Goal: Transaction & Acquisition: Purchase product/service

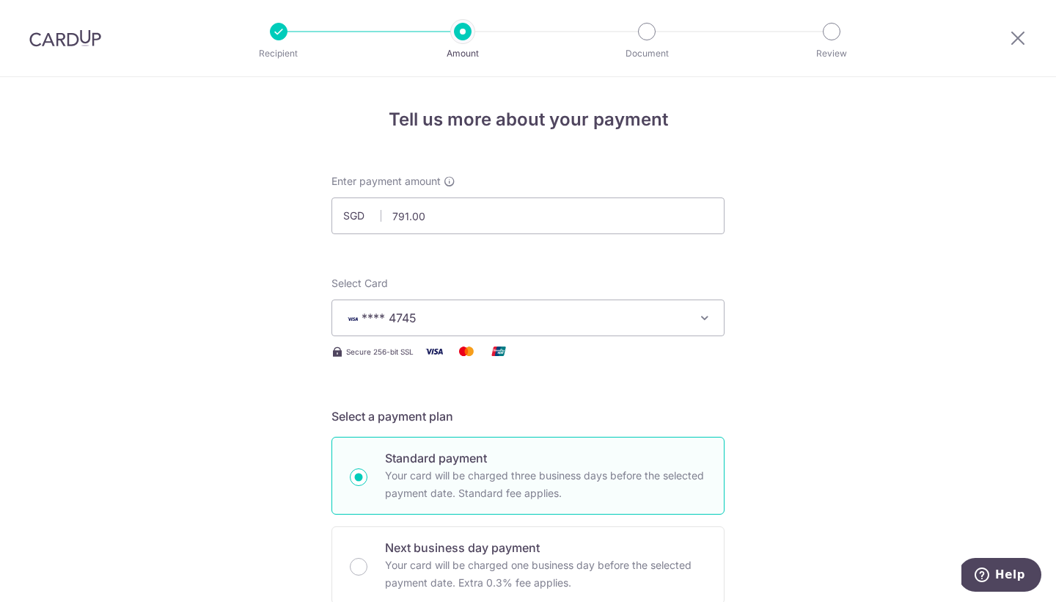
scroll to position [924, 0]
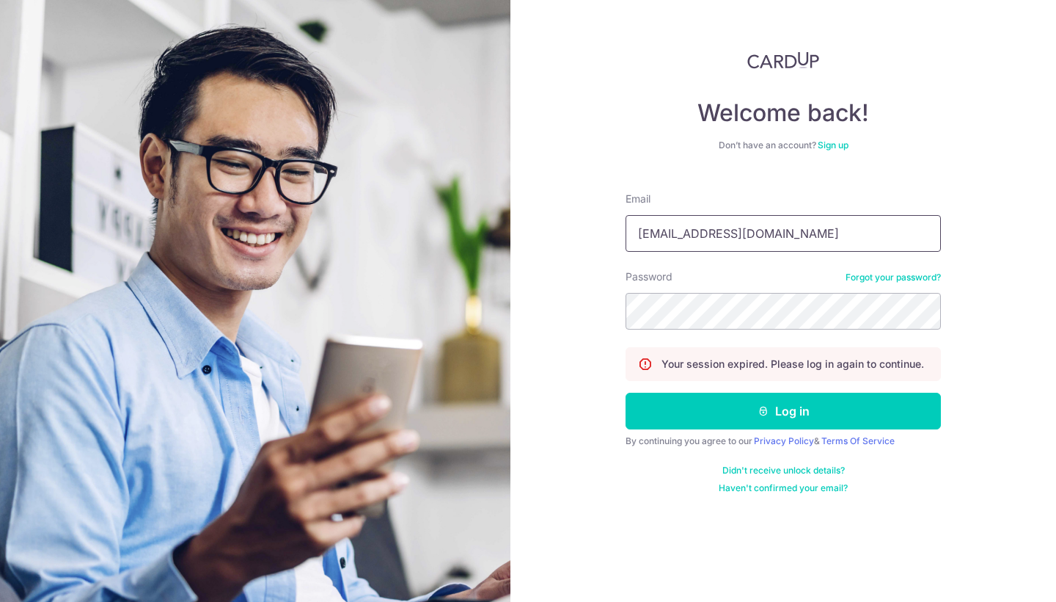
type input "bsyc16@hotmail.com"
click at [783, 411] on button "Log in" at bounding box center [783, 410] width 315 height 37
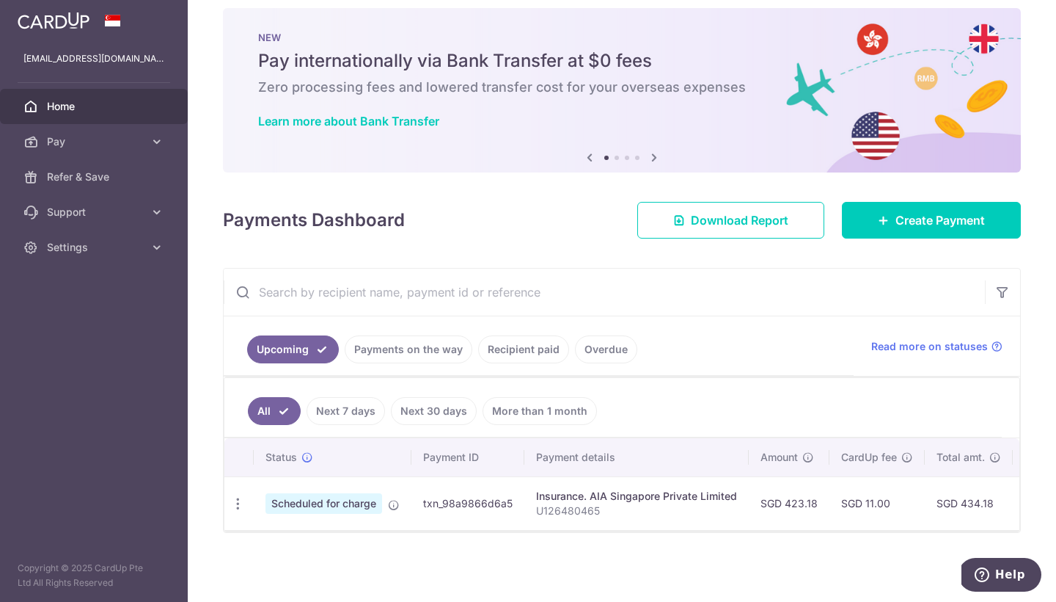
scroll to position [22, 0]
click at [120, 145] on span "Pay" at bounding box center [95, 141] width 97 height 15
click at [117, 335] on span "Support" at bounding box center [95, 336] width 97 height 15
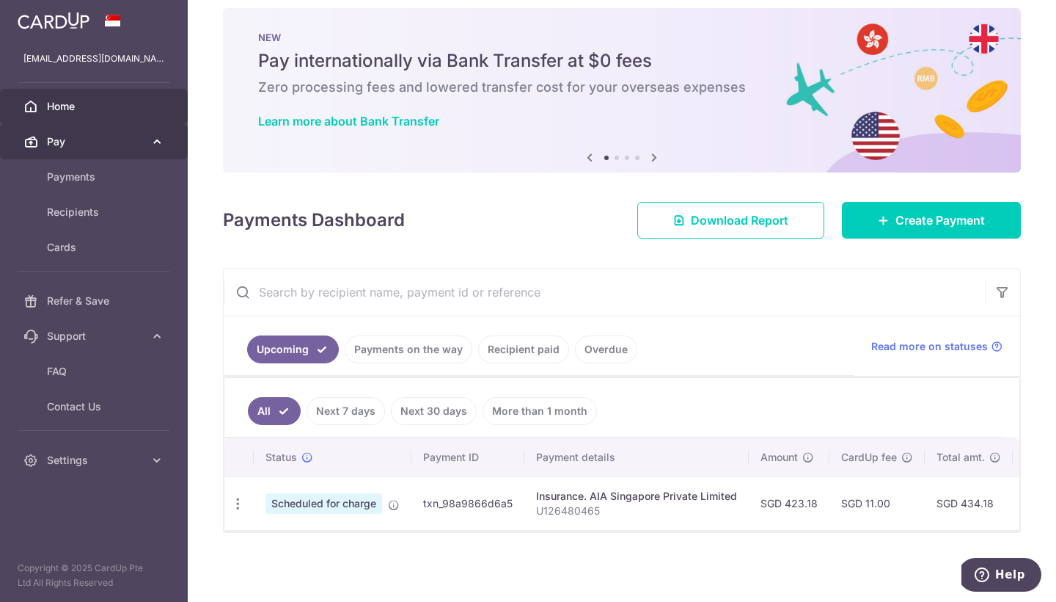
click at [106, 145] on span "Pay" at bounding box center [95, 141] width 97 height 15
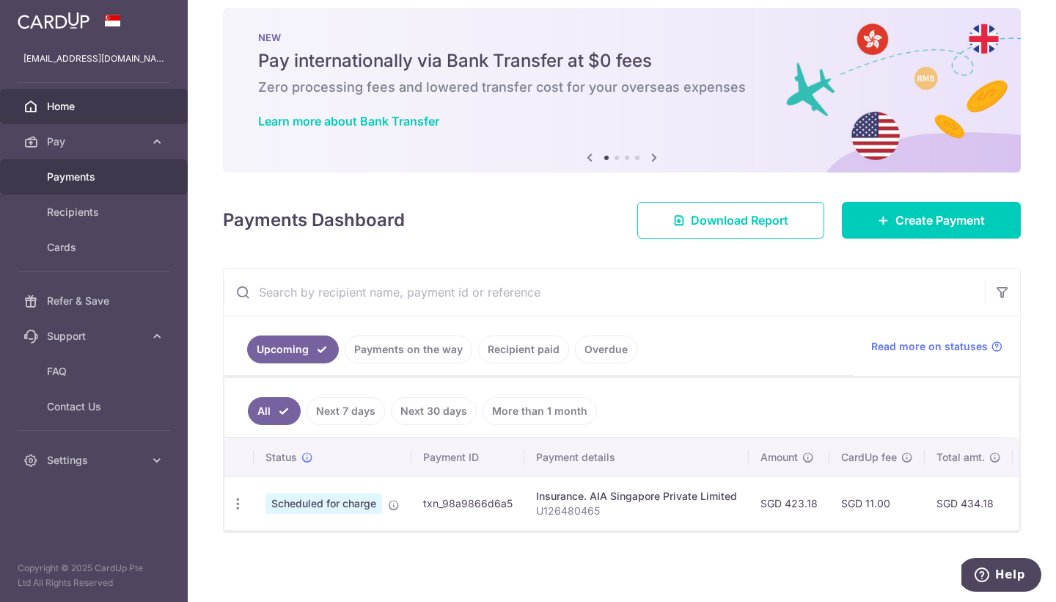
click at [104, 178] on span "Payments" at bounding box center [95, 176] width 97 height 15
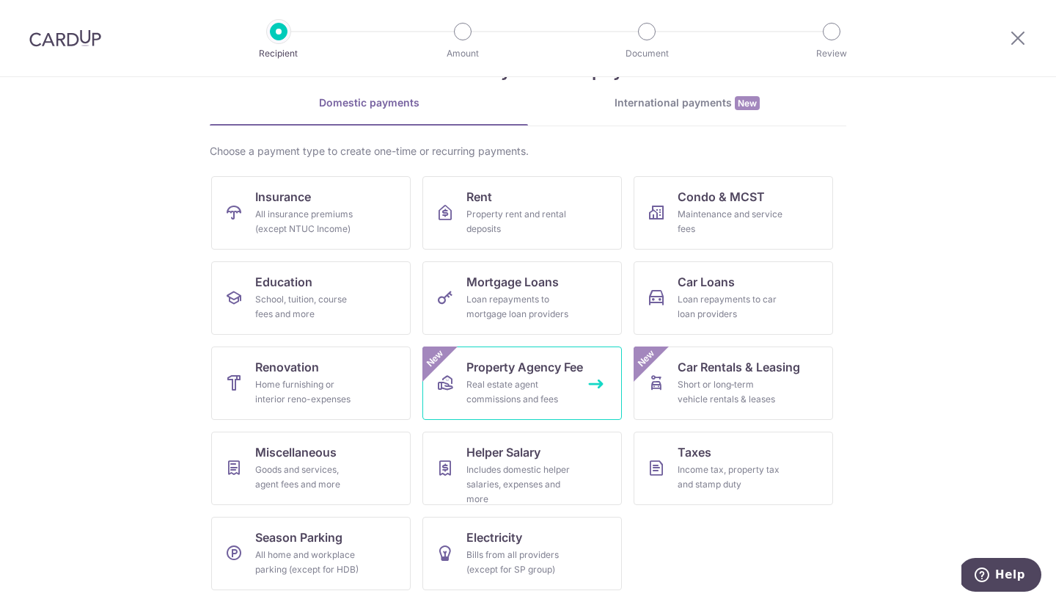
scroll to position [55, 0]
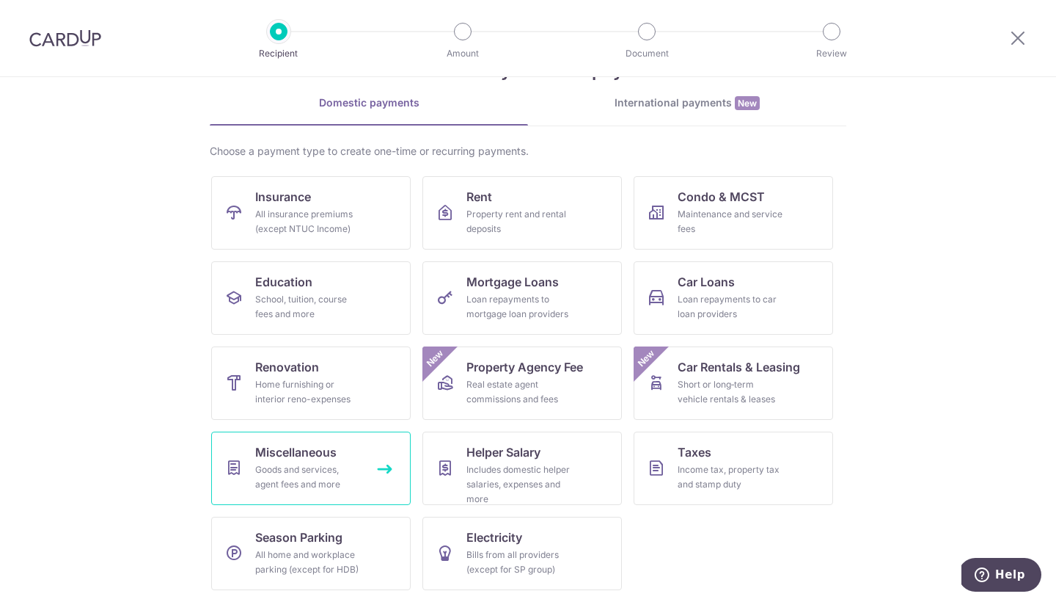
click at [313, 470] on div "Goods and services, agent fees and more" at bounding box center [308, 476] width 106 height 29
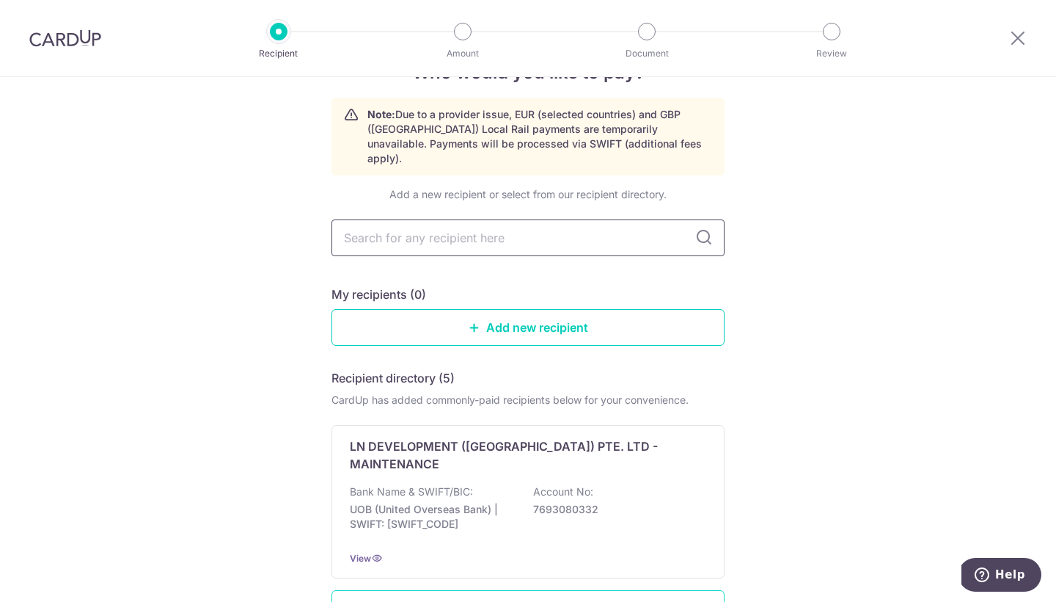
scroll to position [25, 0]
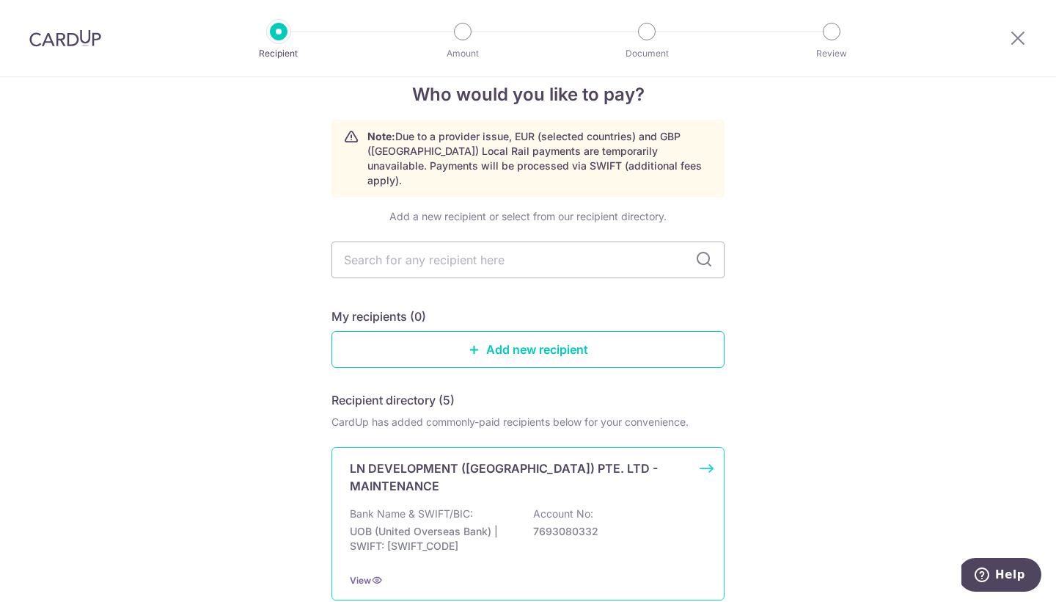
click at [451, 459] on p "LN DEVELOPMENT ([GEOGRAPHIC_DATA]) PTE. LTD - MAINTENANCE" at bounding box center [519, 476] width 339 height 35
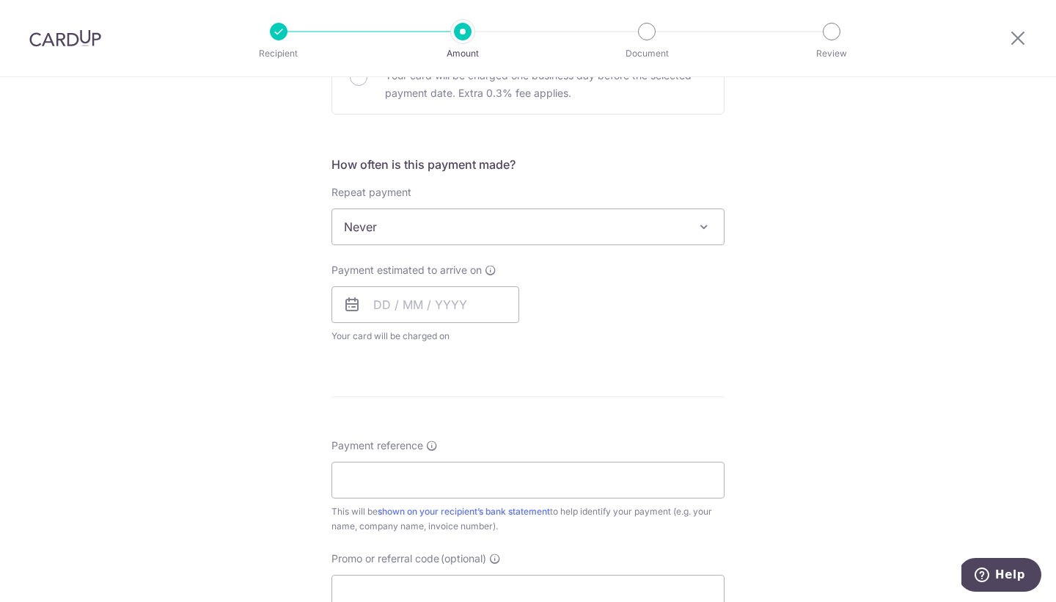
scroll to position [800, 0]
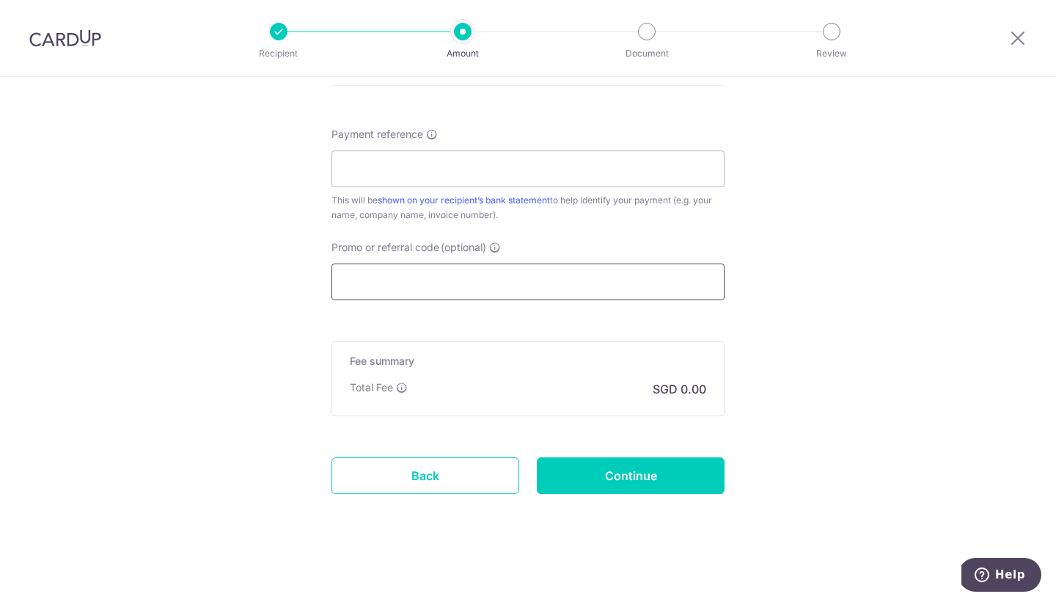
click at [420, 277] on input "Promo or referral code (optional)" at bounding box center [528, 281] width 393 height 37
paste input "OFF225"
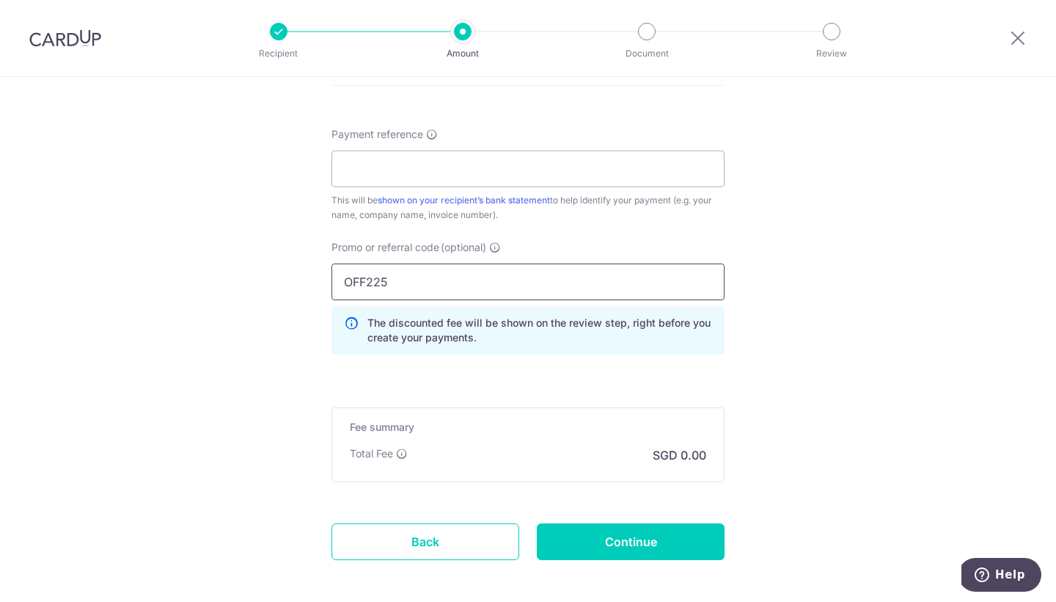
type input "OFF225"
click at [434, 362] on div "Promo or referral code (optional) OFF225 The discounted fee will be shown on th…" at bounding box center [528, 303] width 411 height 126
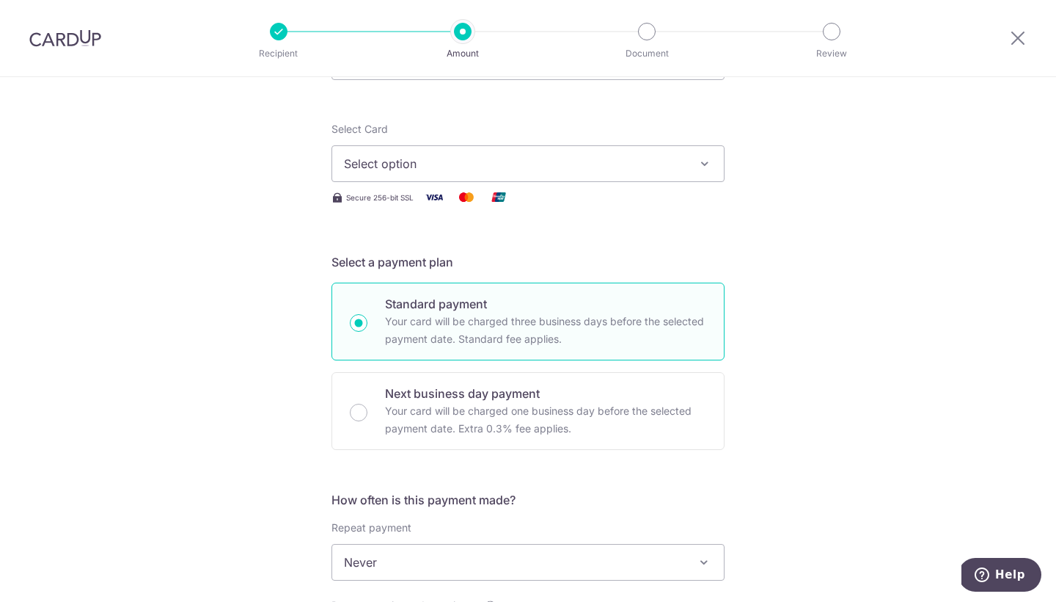
scroll to position [0, 0]
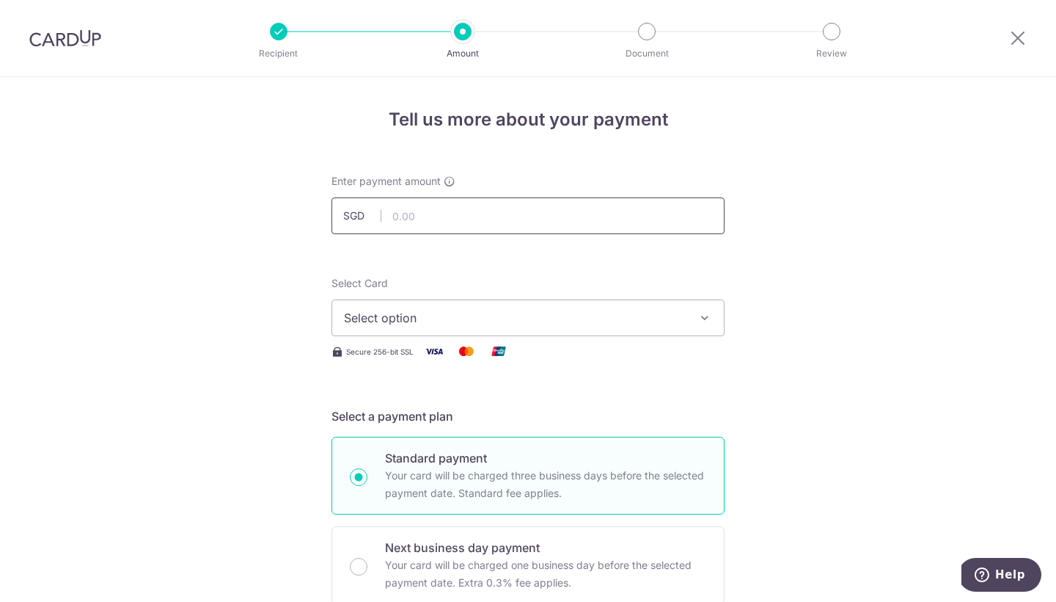
click at [431, 224] on input "text" at bounding box center [528, 215] width 393 height 37
type input "798.00"
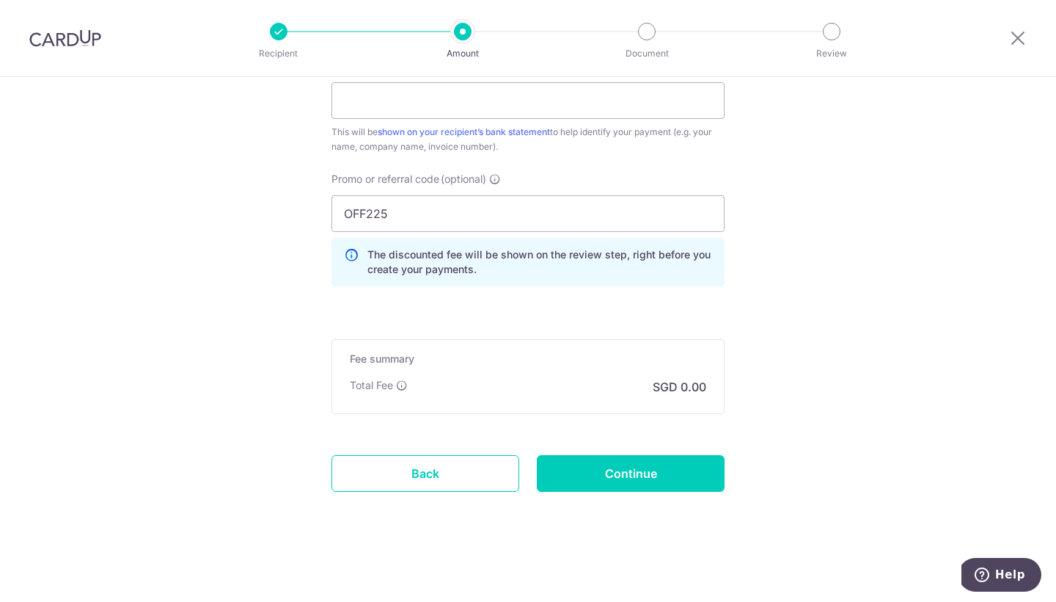
scroll to position [869, 0]
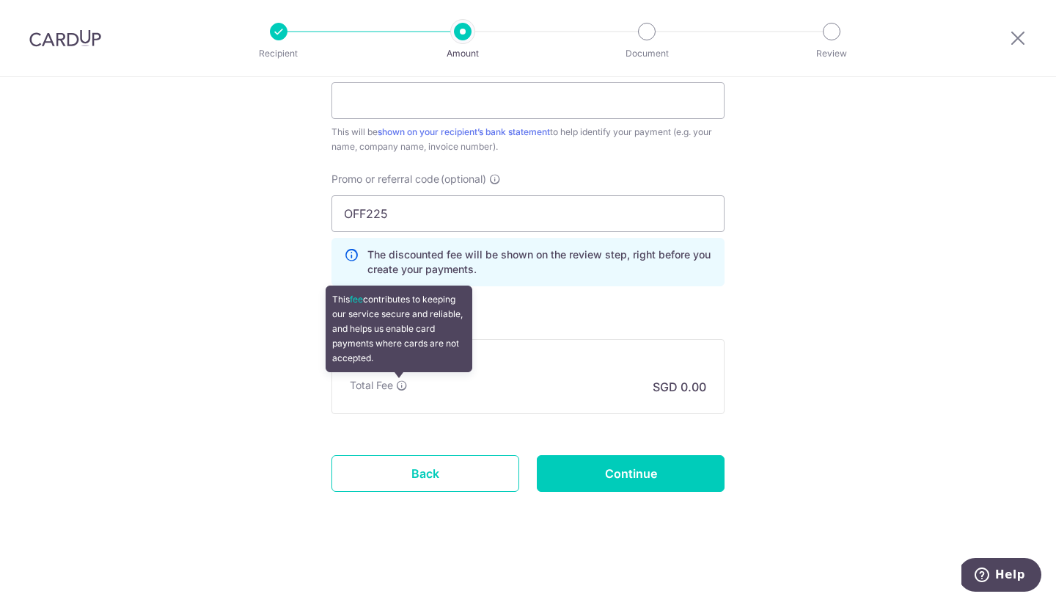
click at [398, 387] on icon at bounding box center [402, 385] width 12 height 12
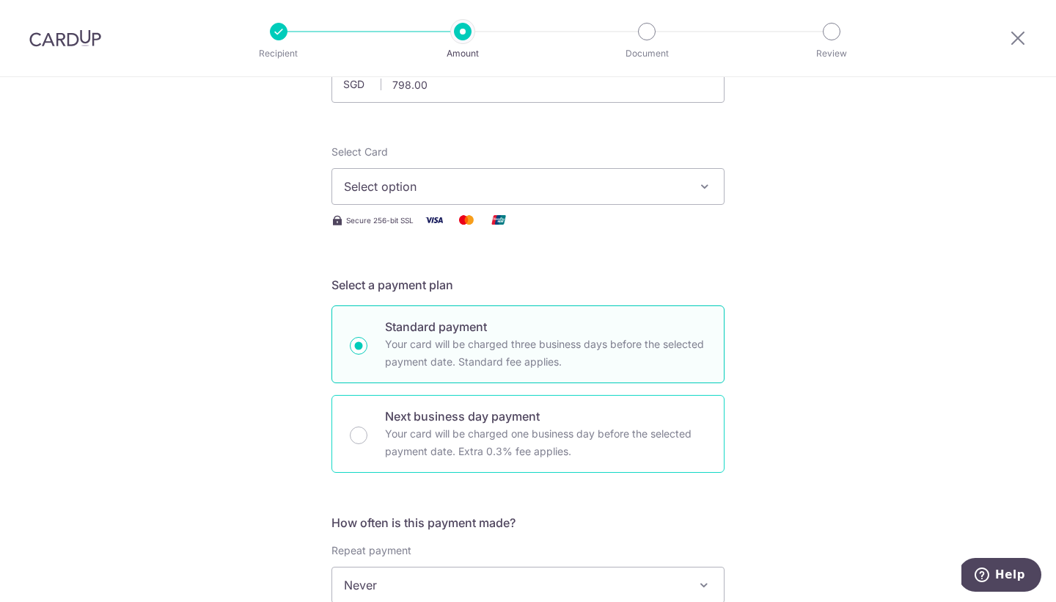
scroll to position [351, 0]
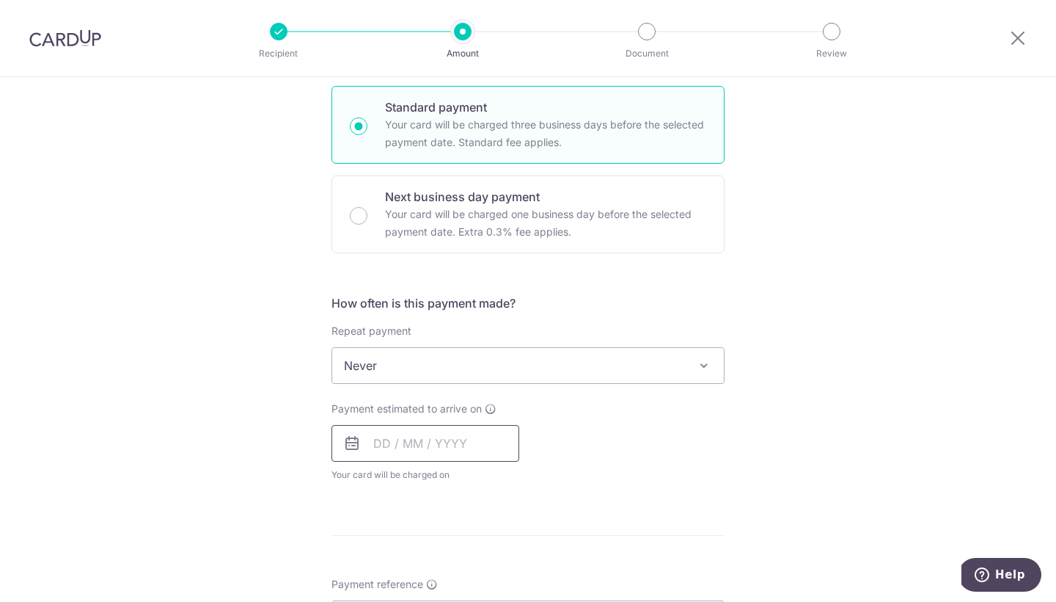
click at [456, 439] on input "text" at bounding box center [426, 443] width 188 height 37
click at [504, 571] on link "10" at bounding box center [508, 576] width 23 height 23
type input "10/10/2025"
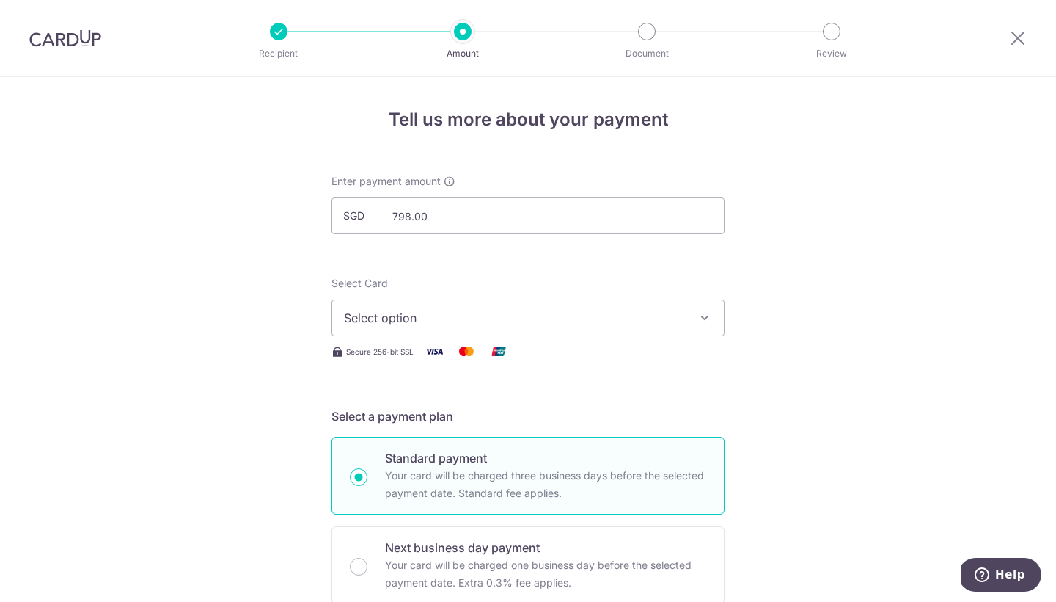
scroll to position [0, 0]
click at [521, 314] on span "Select option" at bounding box center [515, 318] width 342 height 18
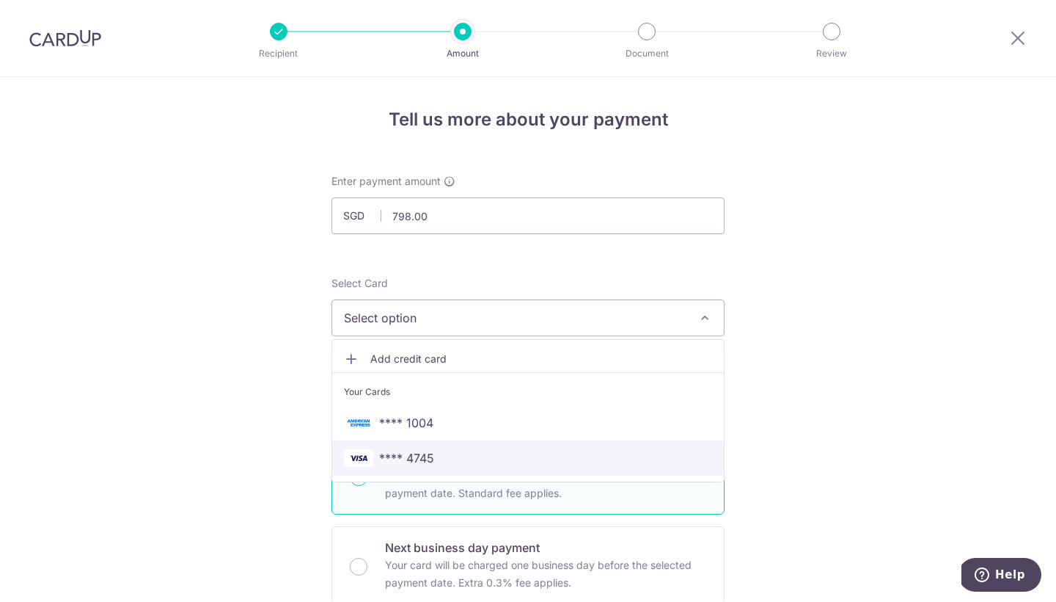
click at [464, 448] on link "**** 4745" at bounding box center [528, 457] width 392 height 35
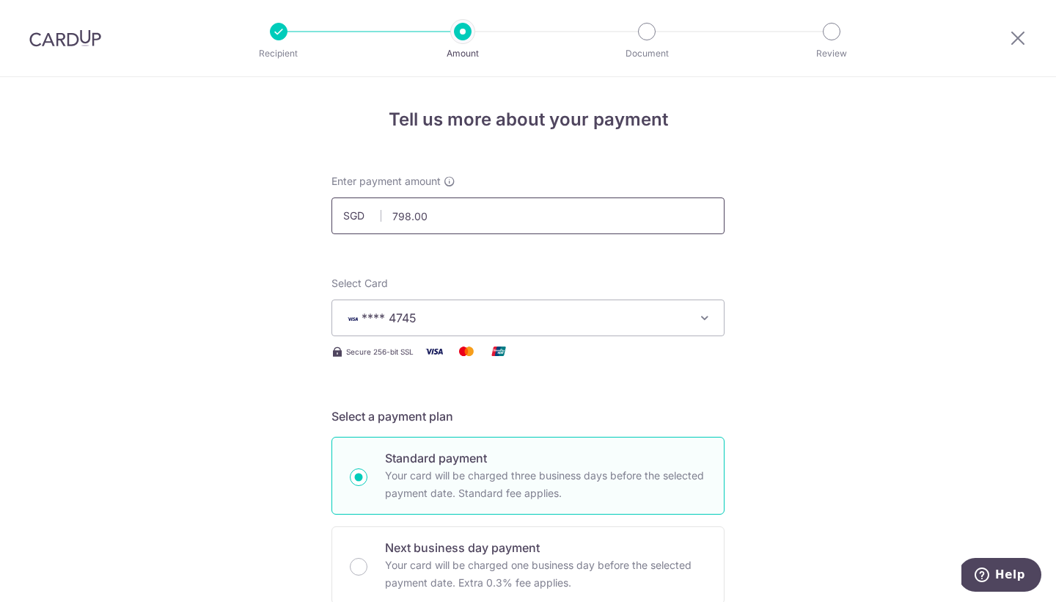
click at [442, 203] on input "798.00" at bounding box center [528, 215] width 393 height 37
click at [442, 205] on input "798.00" at bounding box center [528, 215] width 393 height 37
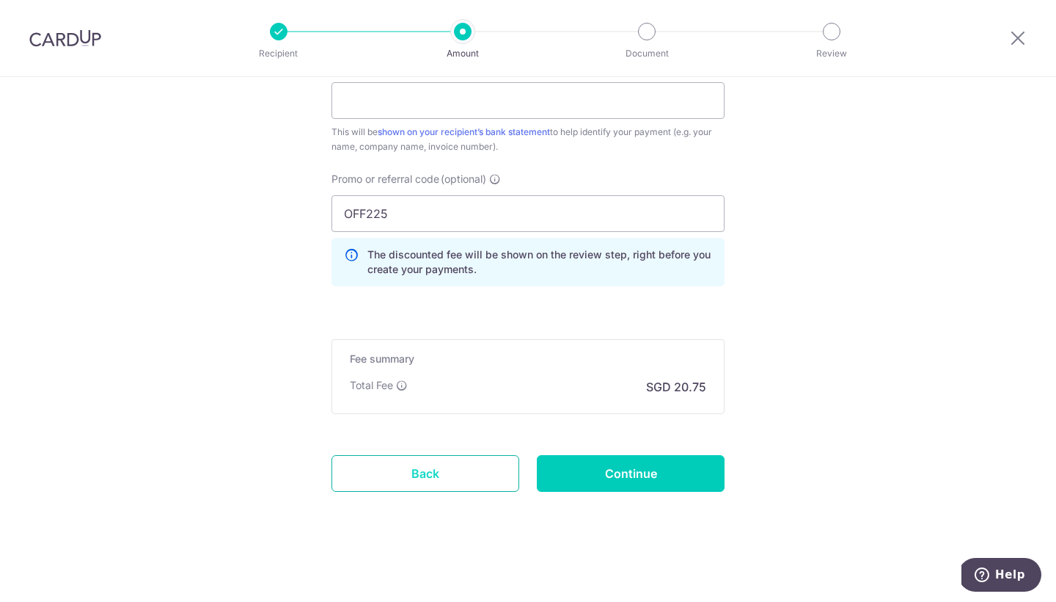
scroll to position [929, 0]
click at [472, 471] on link "Back" at bounding box center [426, 473] width 188 height 37
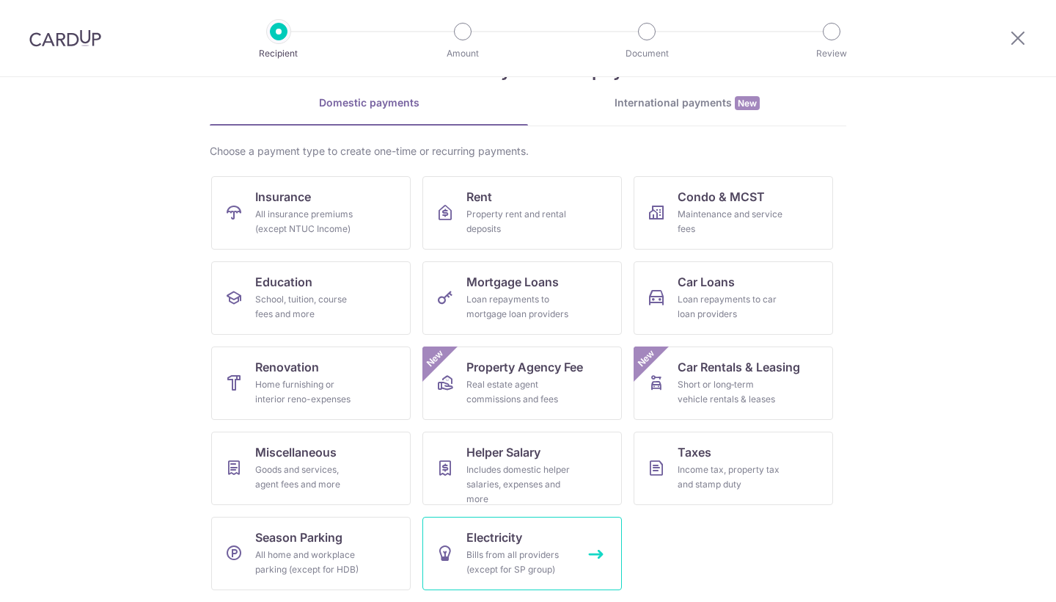
scroll to position [55, 0]
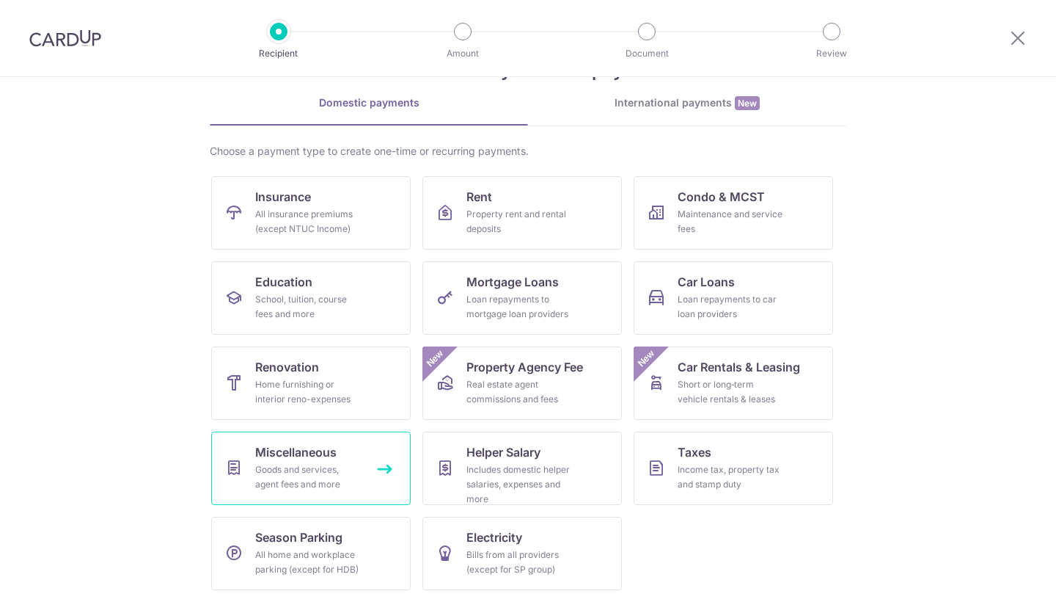
click at [340, 481] on div "Goods and services, agent fees and more" at bounding box center [308, 476] width 106 height 29
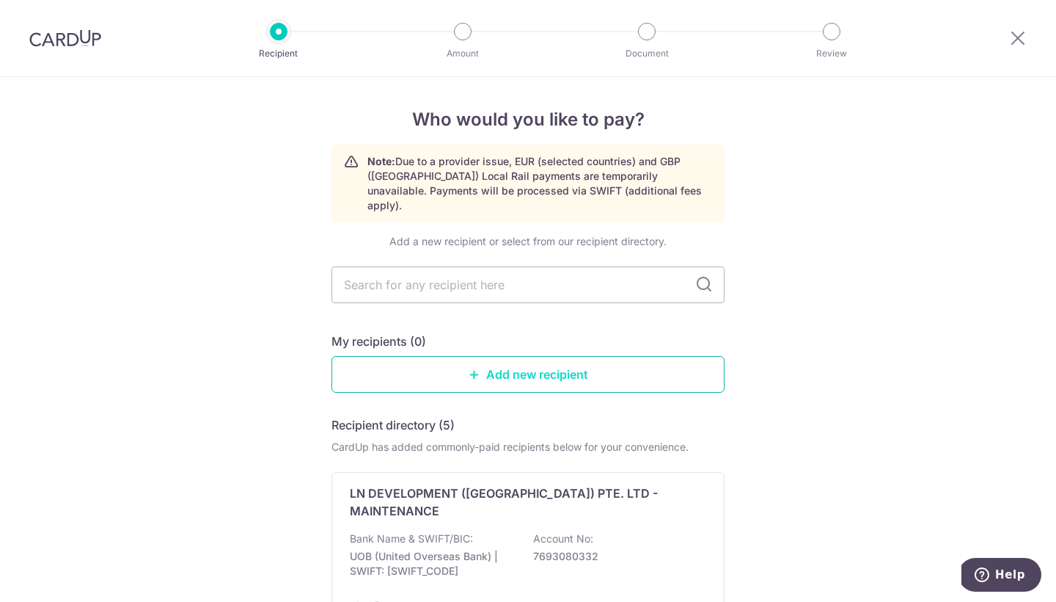
click at [529, 356] on link "Add new recipient" at bounding box center [528, 374] width 393 height 37
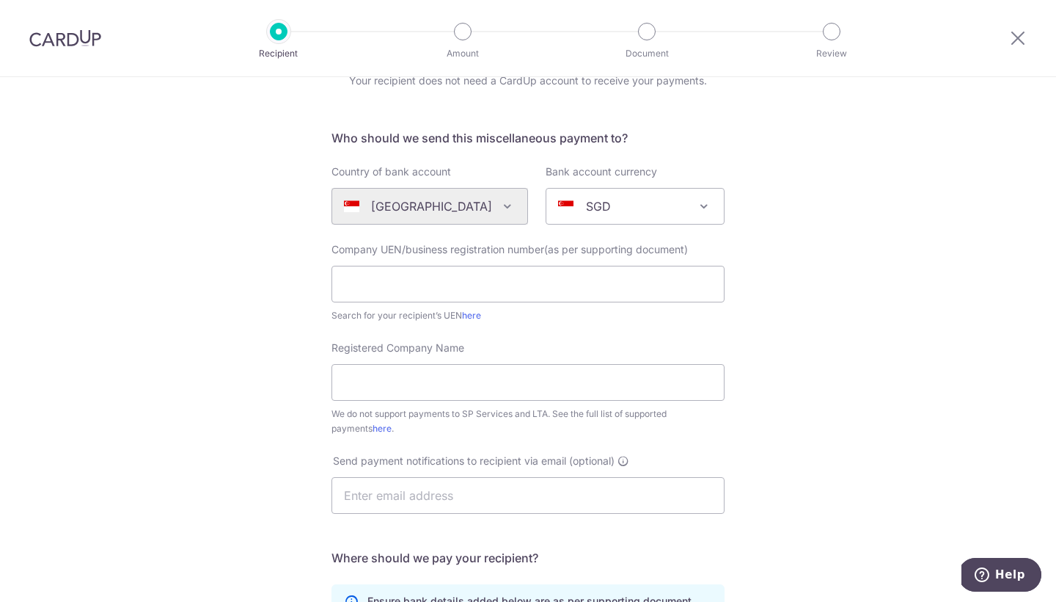
scroll to position [97, 0]
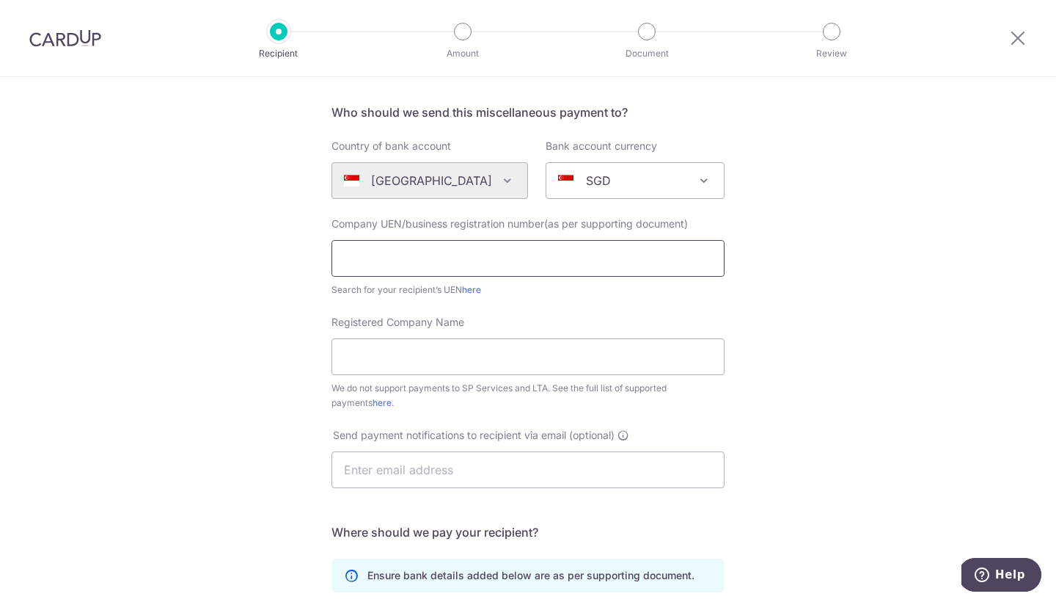
click at [379, 259] on input "text" at bounding box center [528, 258] width 393 height 37
paste input "The Suit Co. BKK"
click at [341, 256] on input "The Suit Co. BKK" at bounding box center [528, 258] width 393 height 37
type input "The Suit Co. BKK"
click at [409, 357] on input "Registered Company Name" at bounding box center [528, 356] width 393 height 37
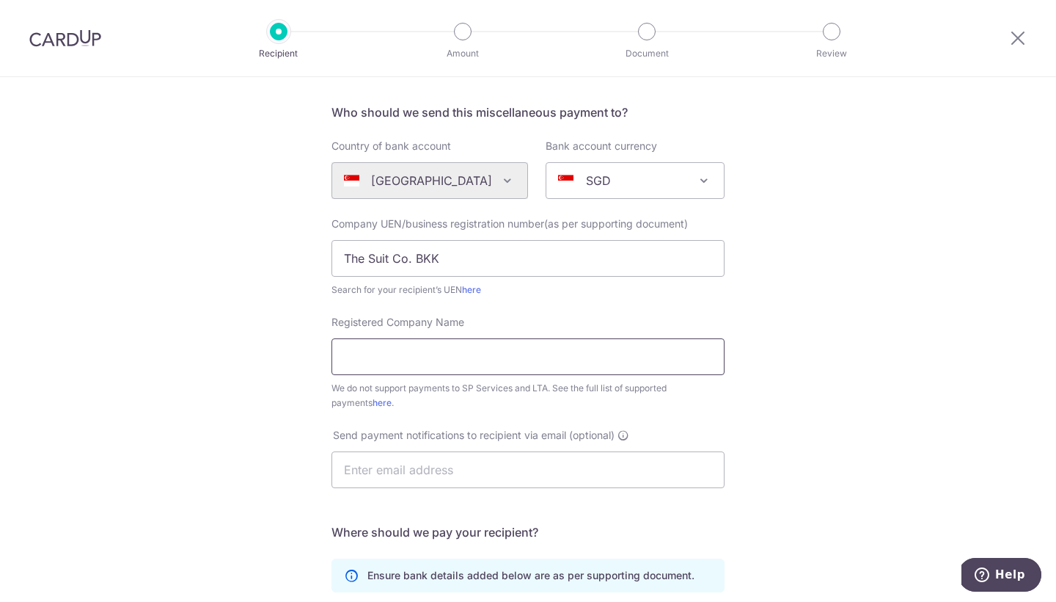
paste input "The Suit Co. BKK"
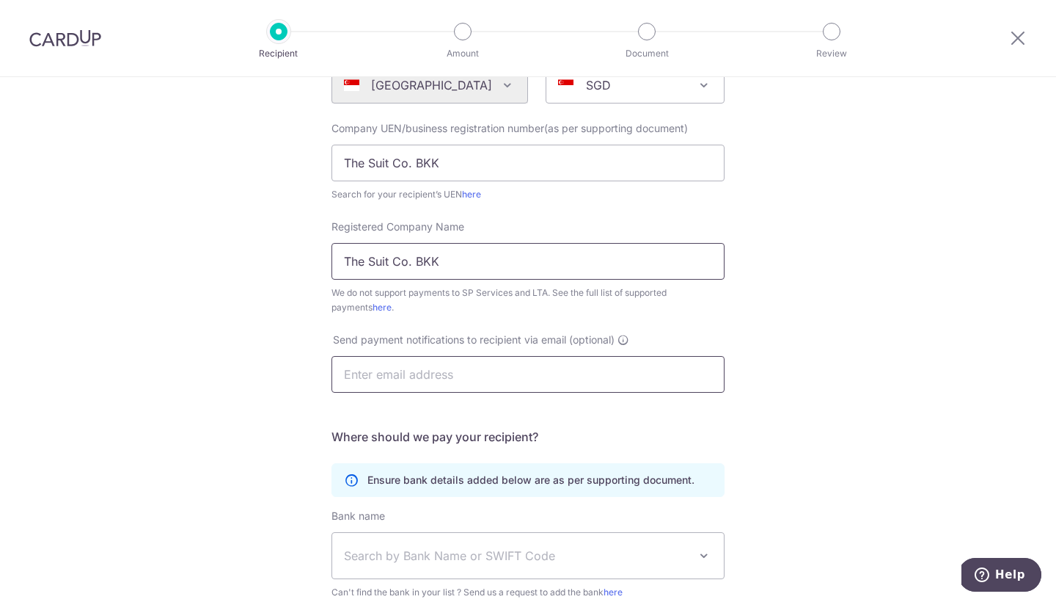
type input "The Suit Co. BKK"
paste input "The Suit Co. BKK"
type input "The Suit Co. BKK"
drag, startPoint x: 453, startPoint y: 375, endPoint x: 209, endPoint y: 332, distance: 248.0
click at [211, 332] on div "Who would you like to pay? Your recipient does not need a CardUp account to rec…" at bounding box center [528, 340] width 1056 height 910
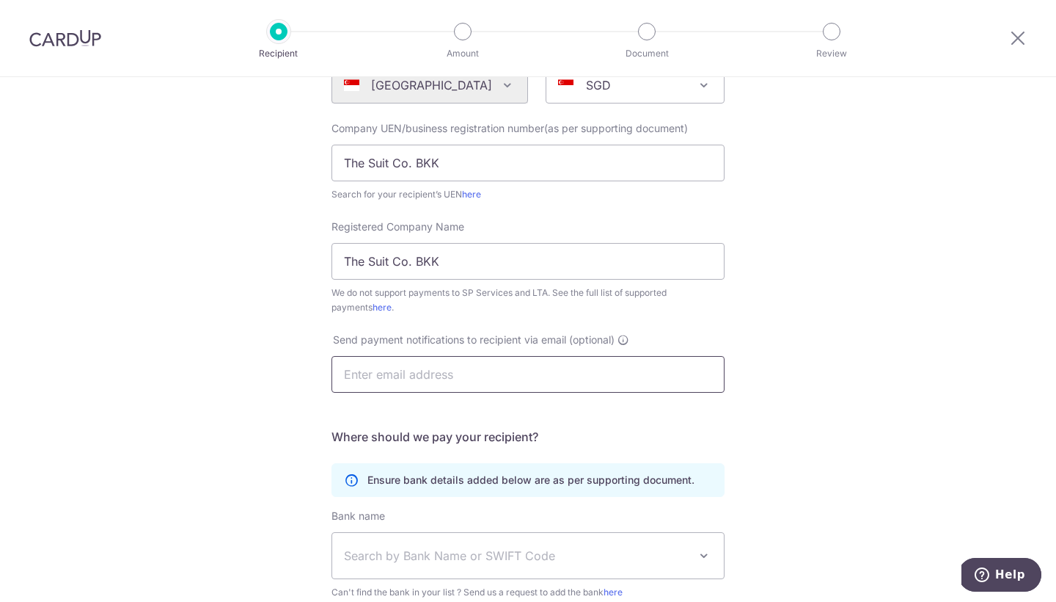
click at [395, 385] on input "text" at bounding box center [528, 374] width 393 height 37
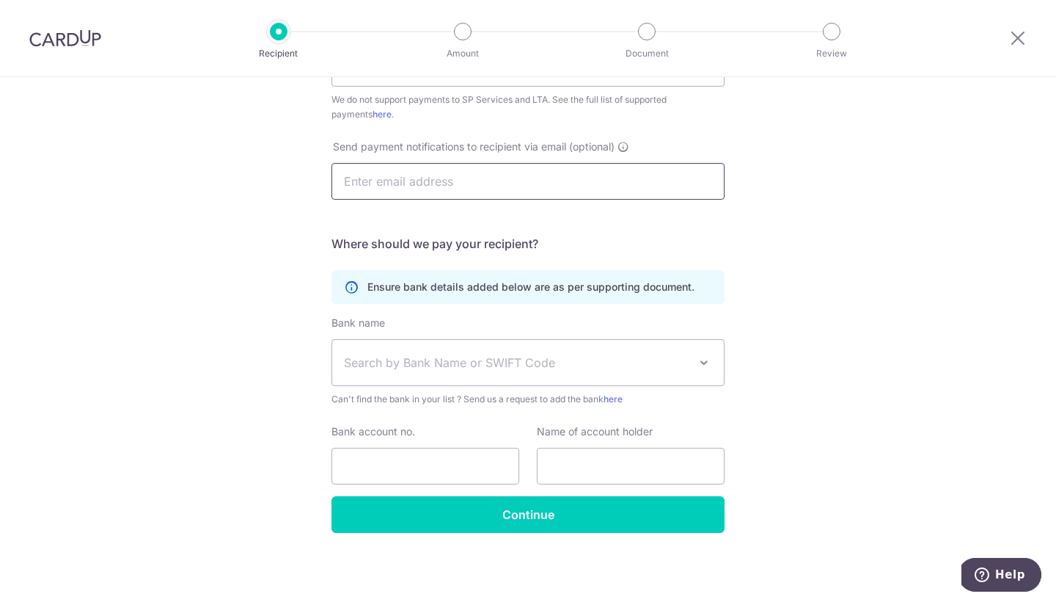
scroll to position [385, 0]
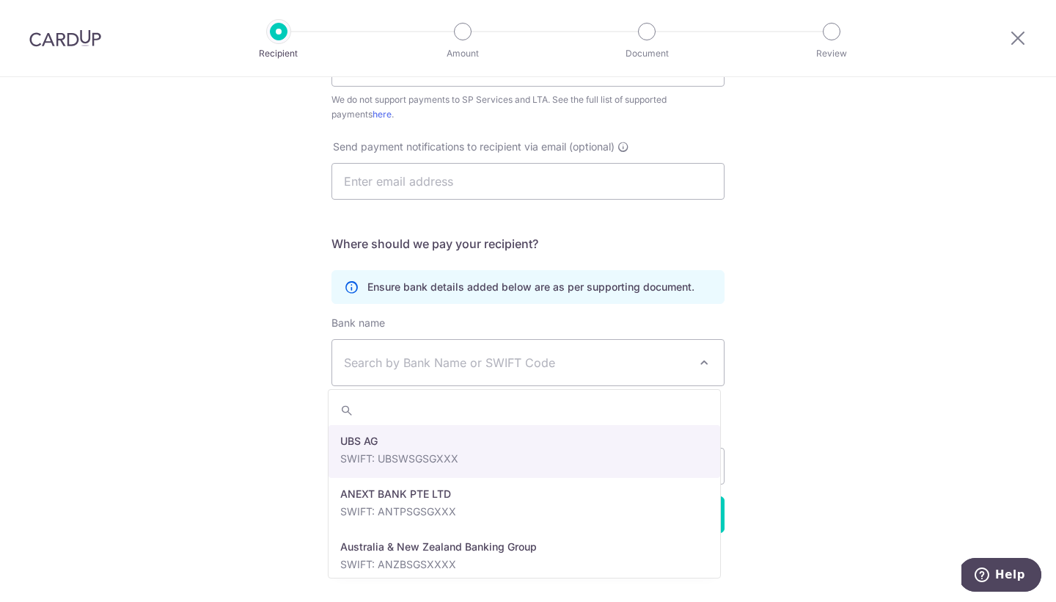
click at [395, 377] on span "Search by Bank Name or SWIFT Code" at bounding box center [528, 362] width 392 height 45
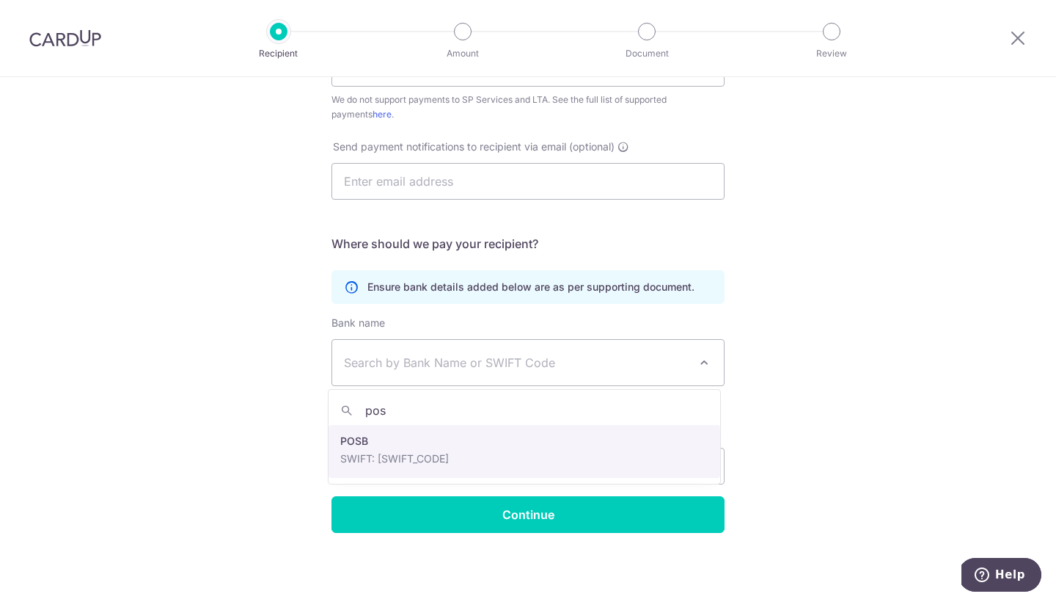
type input "pos"
select select "19"
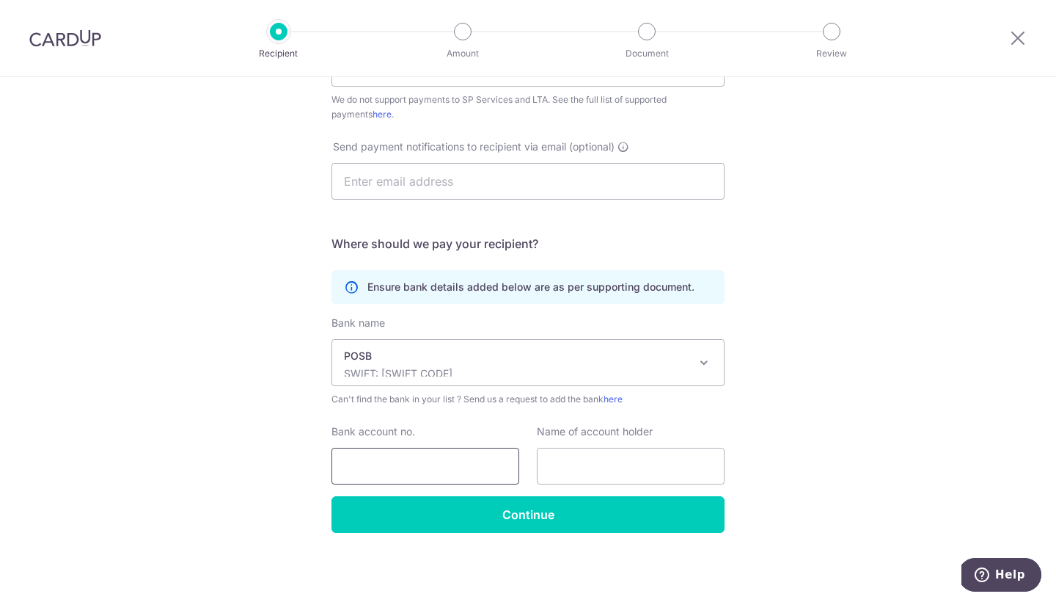
click at [417, 460] on input "Bank account no." at bounding box center [426, 465] width 188 height 37
click at [408, 466] on input "Bank account no." at bounding box center [426, 465] width 188 height 37
paste input "Posb 209 12930 2"
click at [396, 467] on input "Posb 209 12930 2" at bounding box center [426, 465] width 188 height 37
click at [401, 472] on input "20912930 2" at bounding box center [426, 465] width 188 height 37
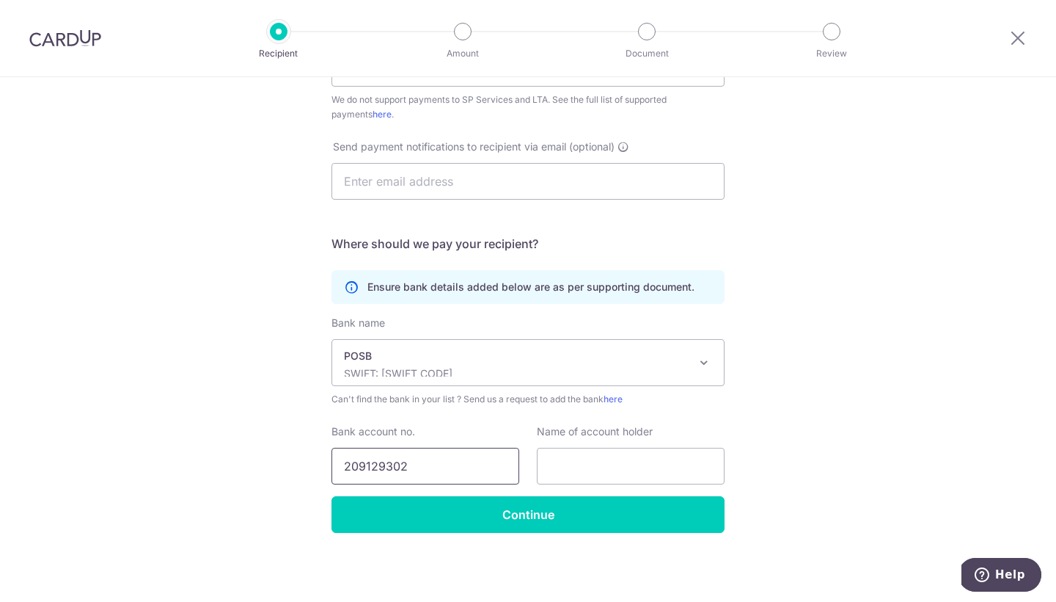
type input "209129302"
click at [230, 398] on div "Who would you like to pay? Your recipient does not need a CardUp account to rec…" at bounding box center [528, 147] width 1056 height 910
click at [585, 478] on input "text" at bounding box center [631, 465] width 188 height 37
click at [581, 467] on input "text" at bounding box center [631, 465] width 188 height 37
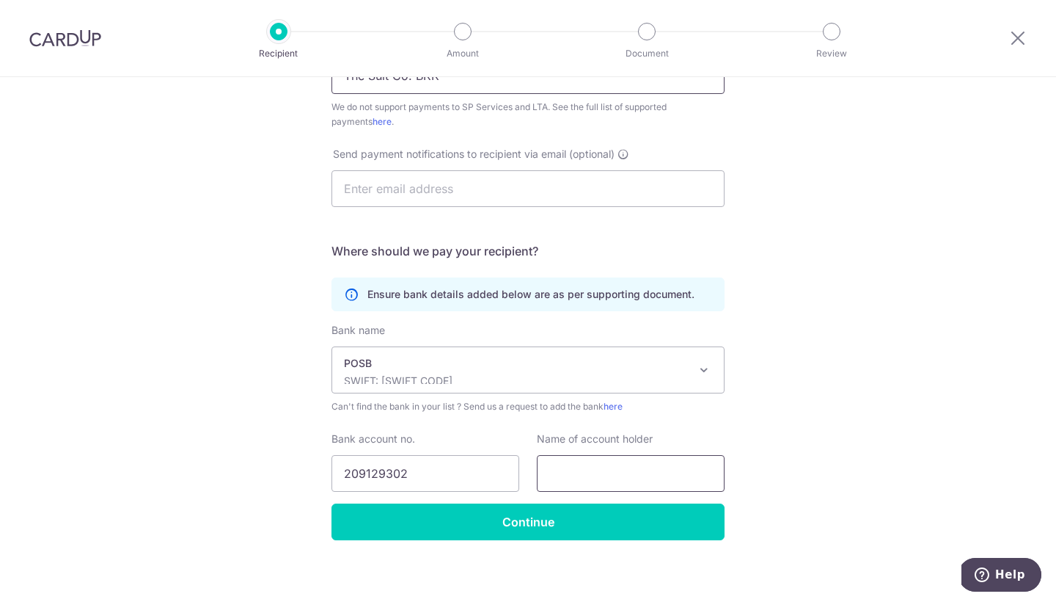
scroll to position [380, 0]
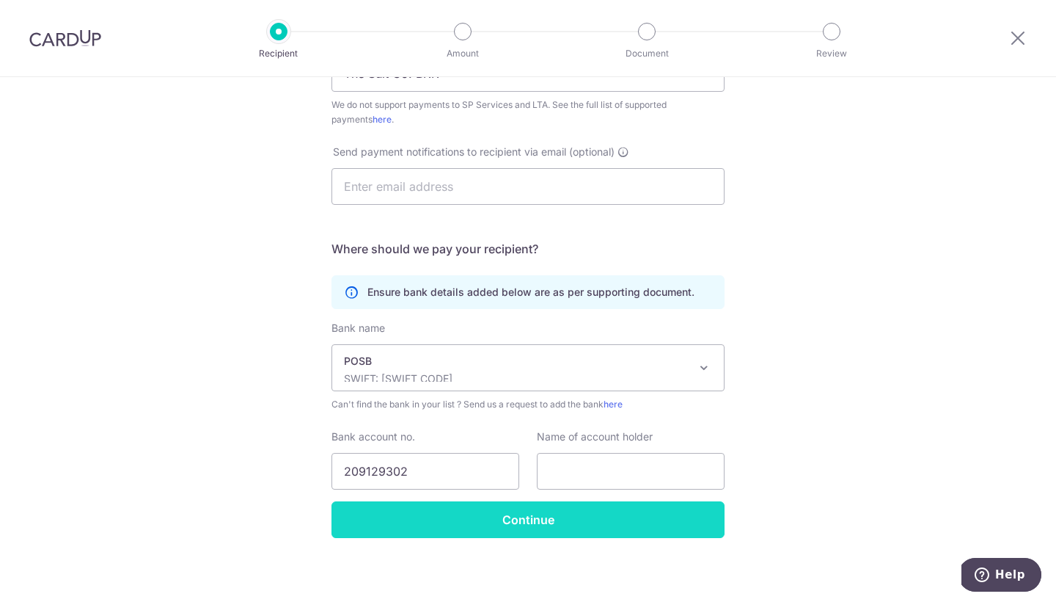
click at [553, 512] on input "Continue" at bounding box center [528, 519] width 393 height 37
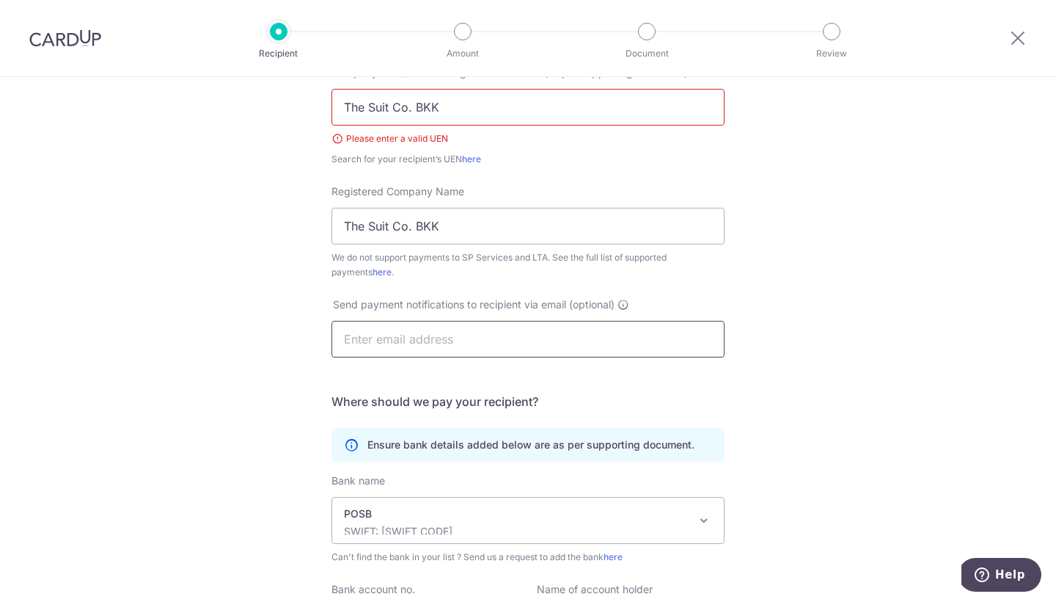
scroll to position [100, 0]
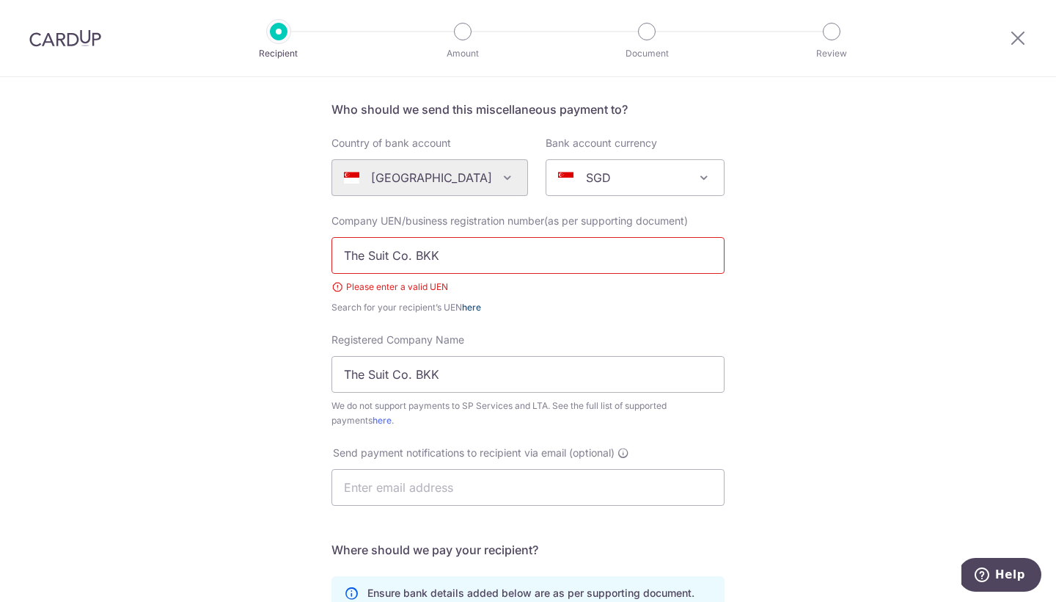
click at [465, 304] on link "here" at bounding box center [471, 307] width 19 height 11
